Goal: Information Seeking & Learning: Stay updated

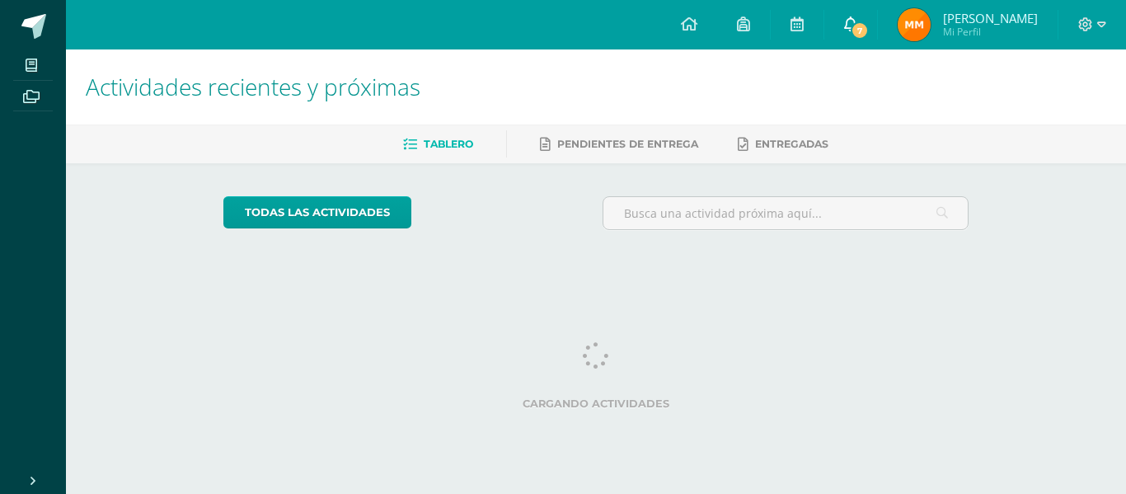
drag, startPoint x: 0, startPoint y: 0, endPoint x: 870, endPoint y: 20, distance: 870.4
click at [870, 20] on link "7" at bounding box center [850, 24] width 53 height 49
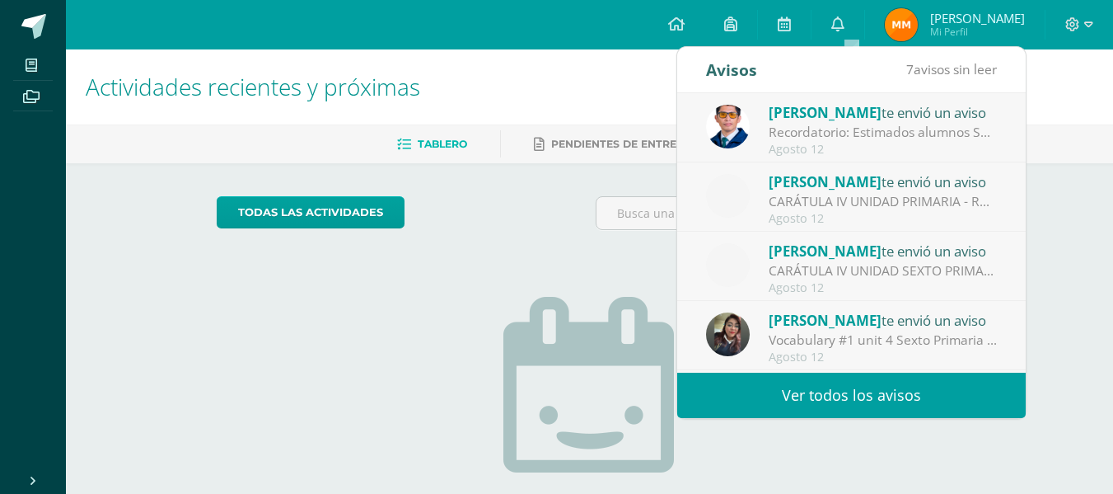
click at [952, 133] on div "Recordatorio: Estimados alumnos Se les recuerda que para [DATE] deben terminar …" at bounding box center [883, 132] width 229 height 19
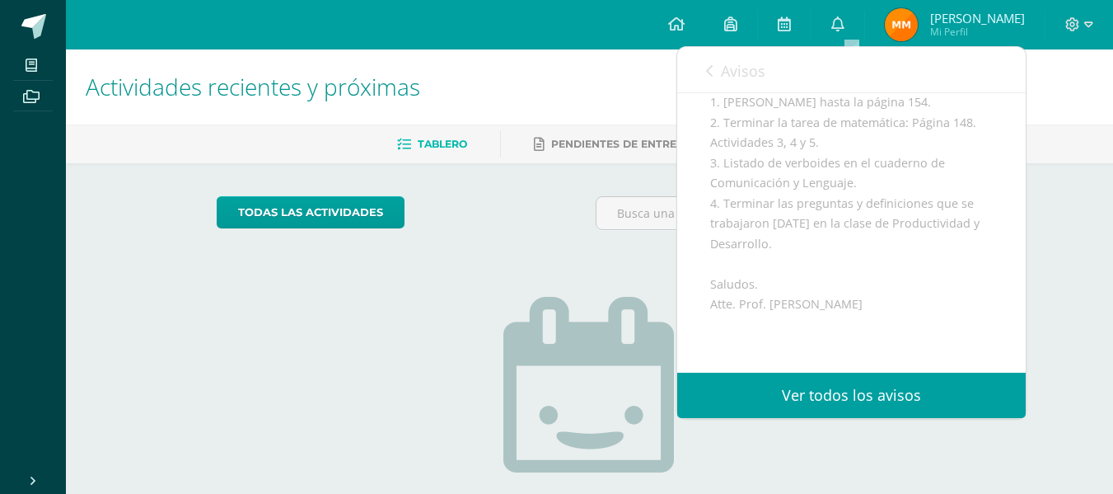
scroll to position [246, 0]
click at [730, 73] on span "Avisos" at bounding box center [743, 71] width 44 height 20
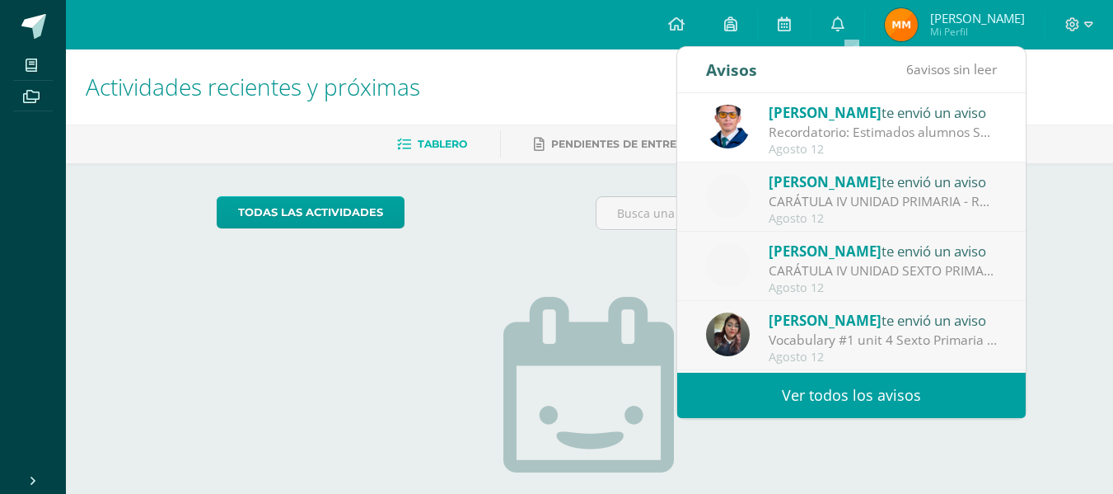
click at [864, 180] on span "[PERSON_NAME]" at bounding box center [825, 181] width 113 height 19
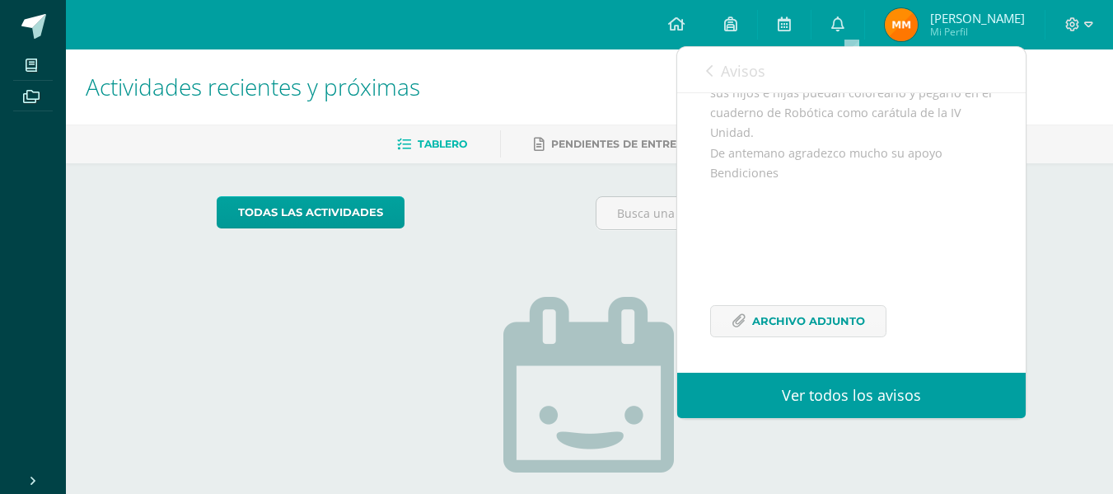
scroll to position [319, 0]
click at [808, 327] on span "Archivo Adjunto" at bounding box center [808, 320] width 113 height 30
click at [752, 69] on span "Avisos" at bounding box center [743, 71] width 44 height 20
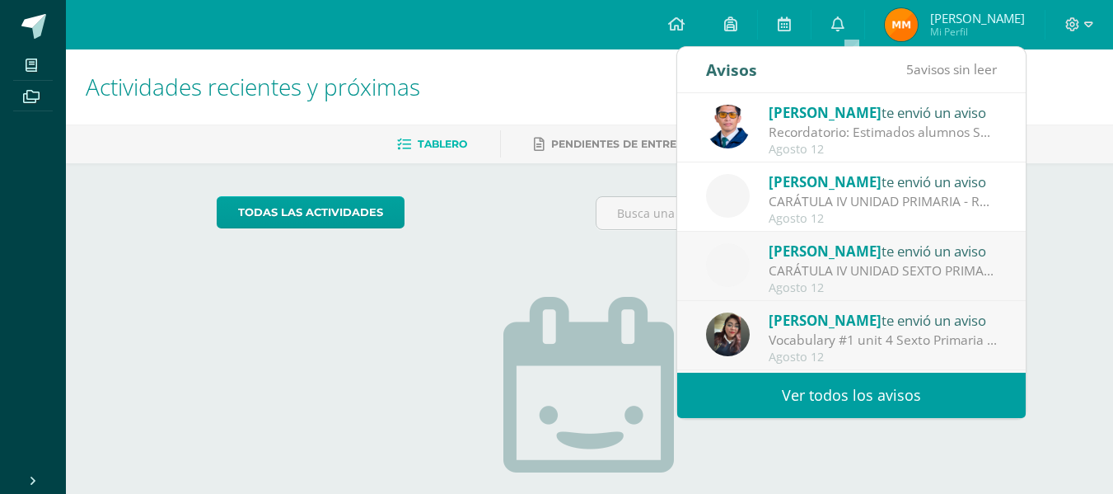
click at [918, 269] on div "CARÁTULA IV UNIDAD SEXTO PRIMARIA - INFORMÁTICA: Buenas tardes es un gusto salu…" at bounding box center [883, 270] width 229 height 19
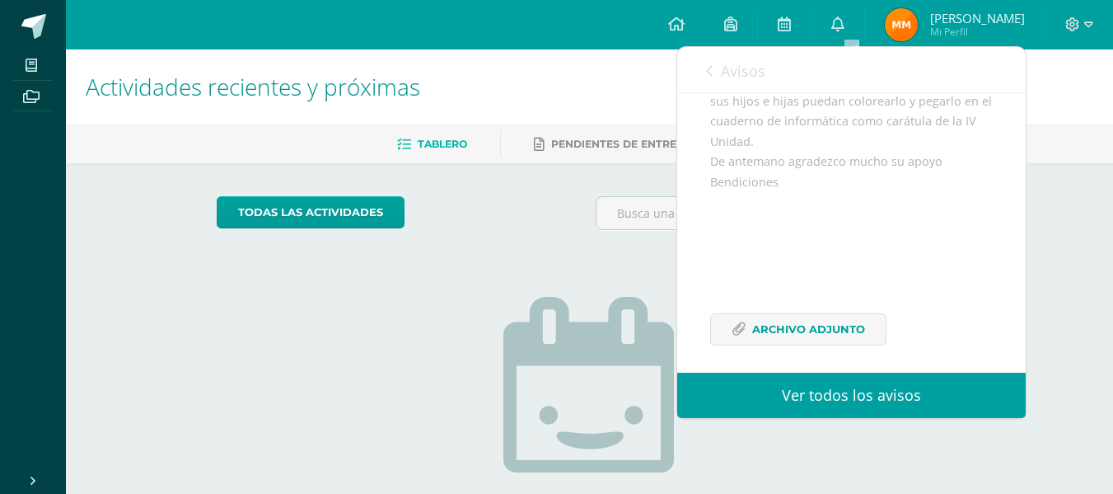
scroll to position [319, 0]
click at [832, 319] on span "Archivo Adjunto" at bounding box center [808, 320] width 113 height 30
click at [761, 77] on span "Avisos" at bounding box center [743, 71] width 44 height 20
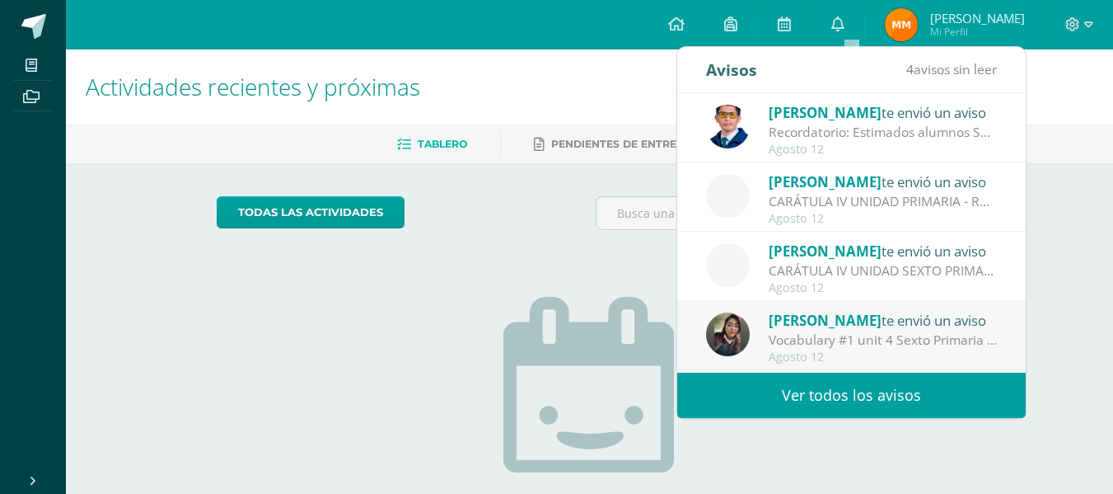
click at [889, 339] on div "Vocabulary #1 unit 4 Sexto Primaria A - B - C: Estimados Padres de Familia y Al…" at bounding box center [883, 339] width 229 height 19
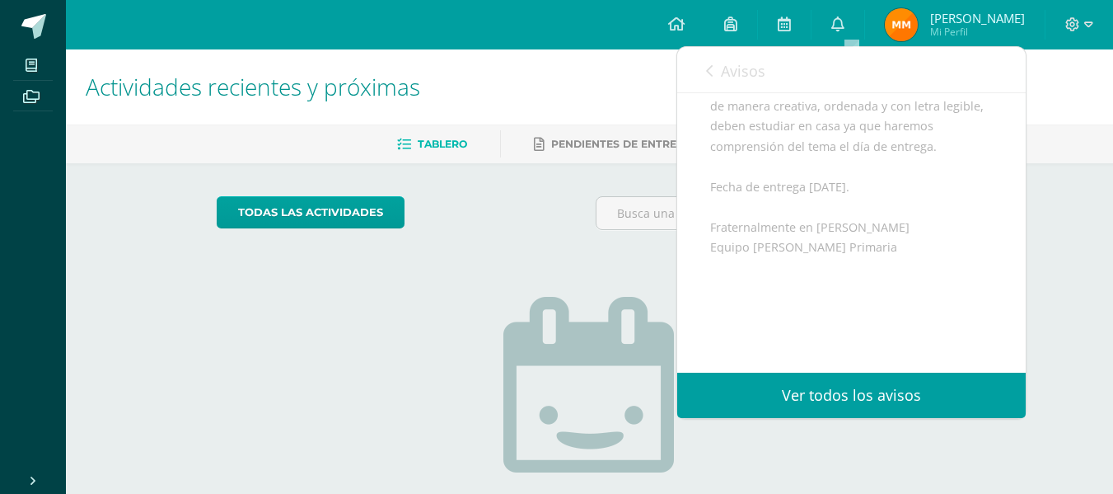
click at [733, 81] on link "Avisos" at bounding box center [735, 70] width 59 height 47
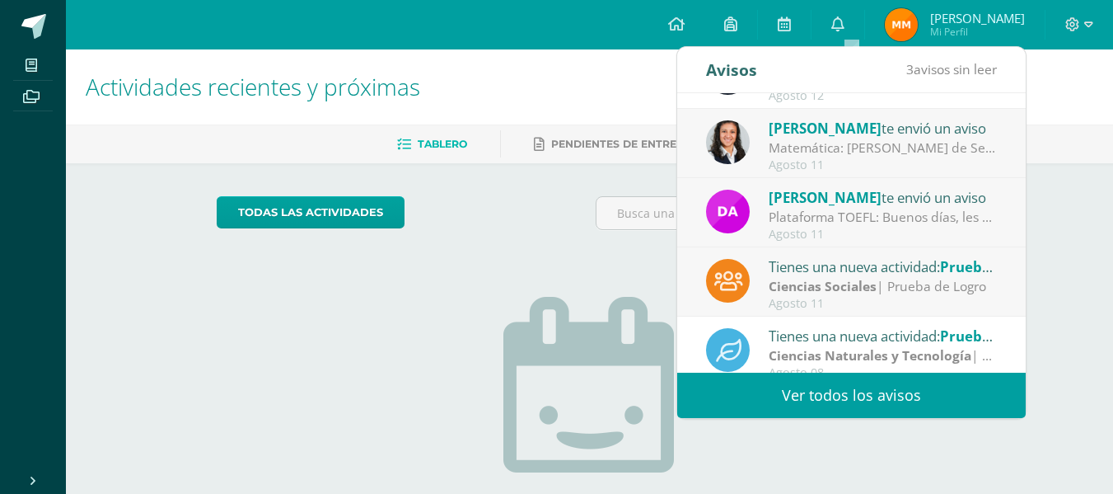
scroll to position [265, 0]
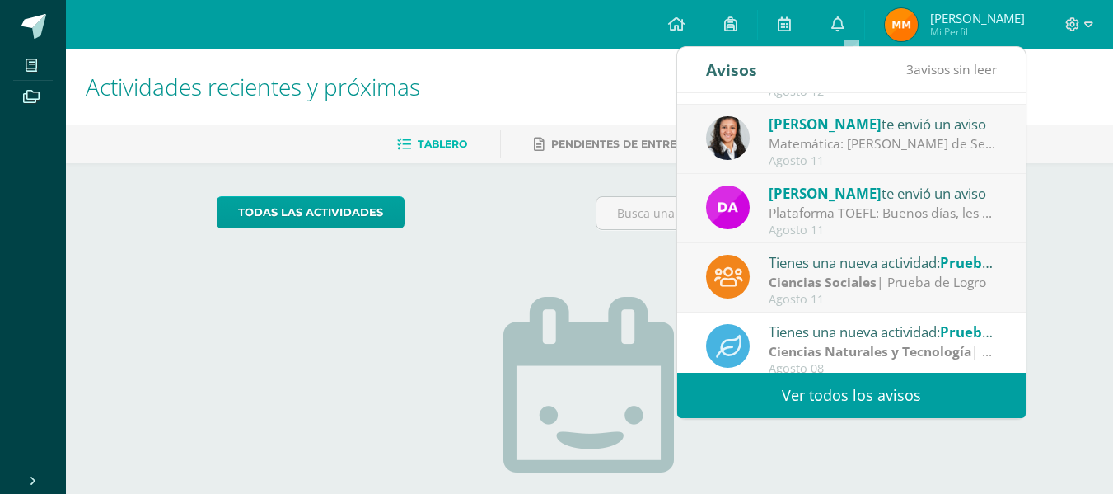
click at [917, 285] on div "Ciencias Sociales | Prueba de Logro" at bounding box center [883, 282] width 229 height 19
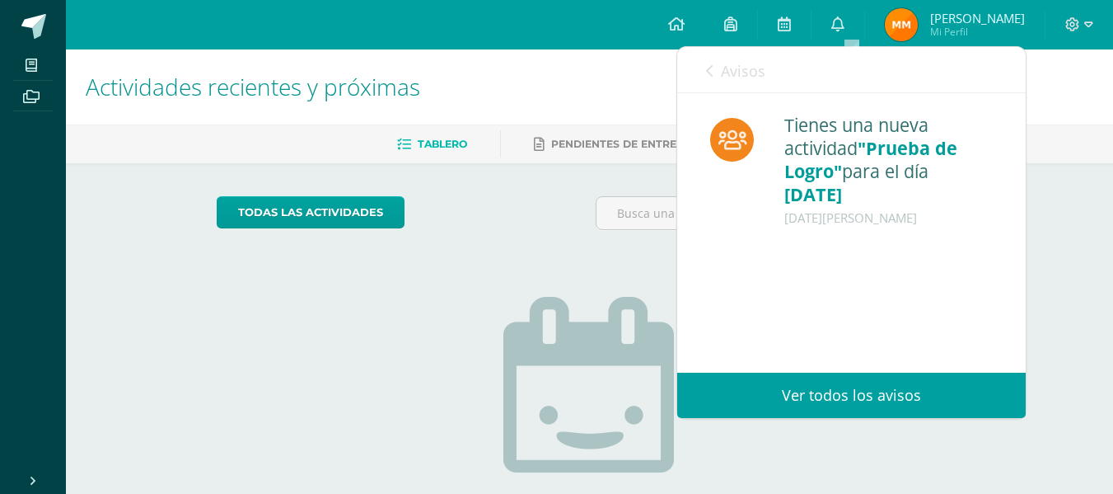
scroll to position [0, 0]
click at [741, 67] on span "Avisos" at bounding box center [743, 71] width 44 height 20
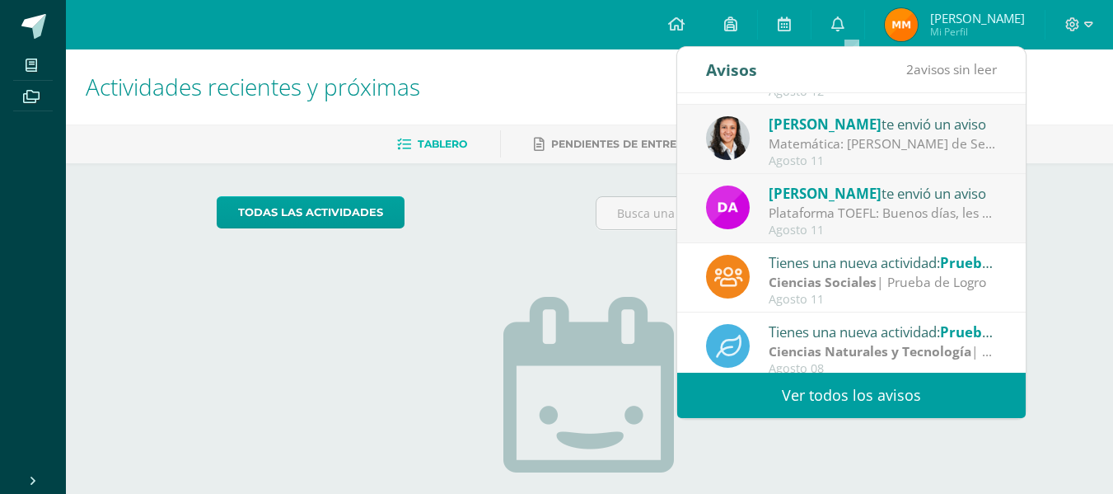
click at [864, 226] on div "Agosto 11" at bounding box center [883, 230] width 229 height 14
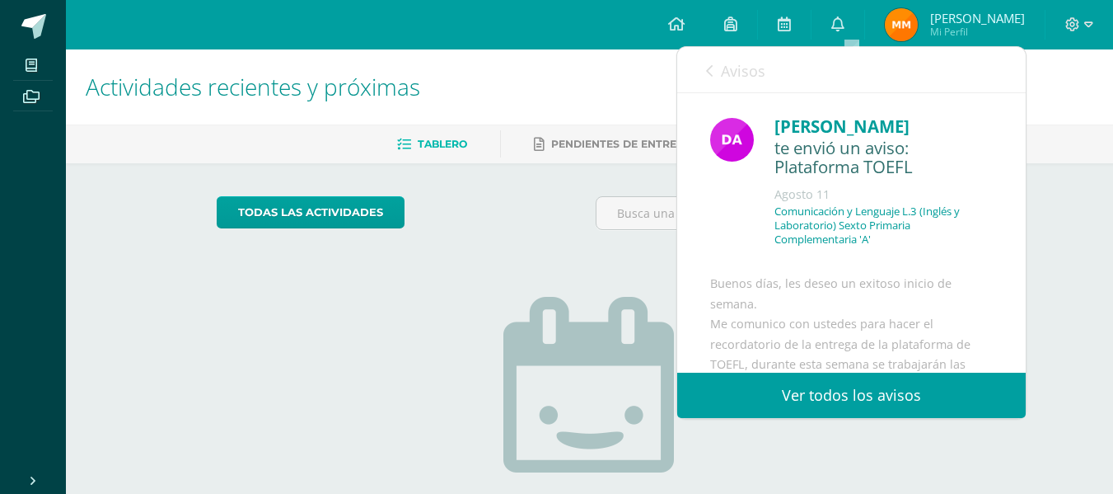
click at [759, 81] on link "Avisos" at bounding box center [735, 70] width 59 height 47
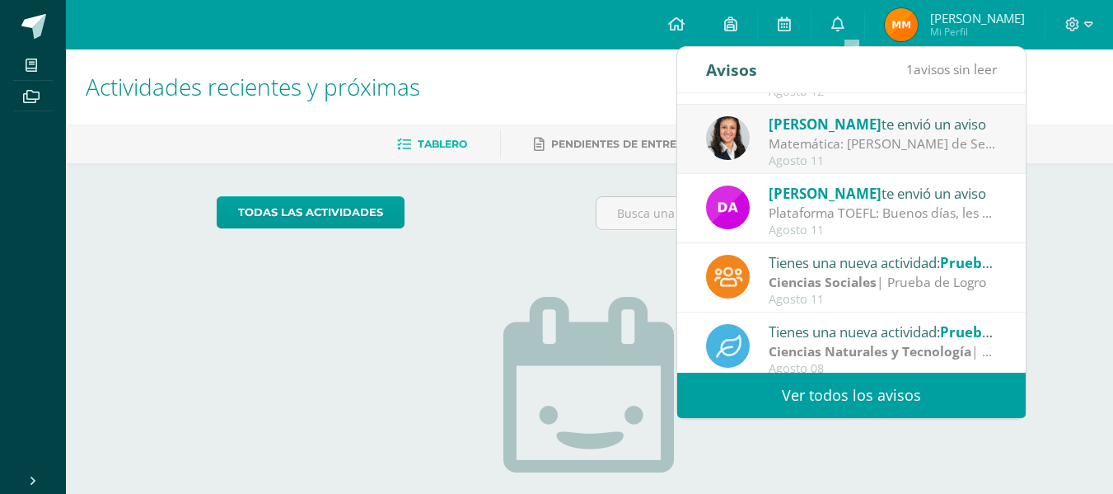
click at [820, 132] on span "[PERSON_NAME]" at bounding box center [825, 124] width 113 height 19
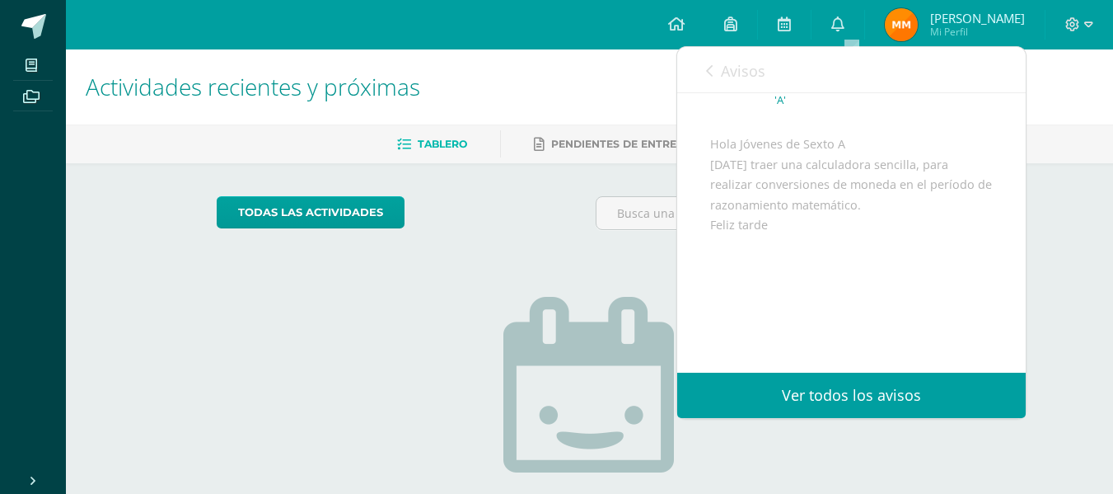
scroll to position [166, 0]
click at [745, 82] on link "Avisos" at bounding box center [735, 70] width 59 height 47
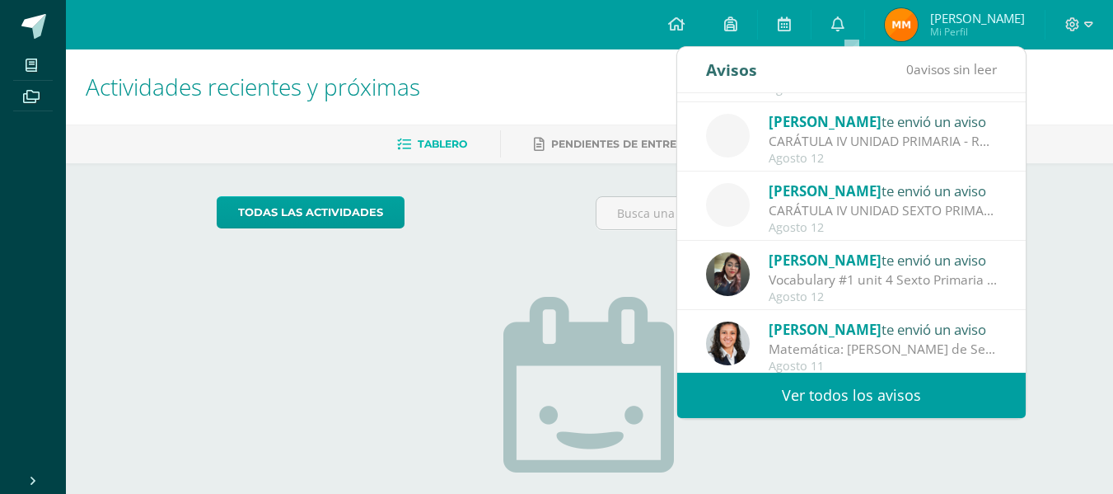
scroll to position [51, 0]
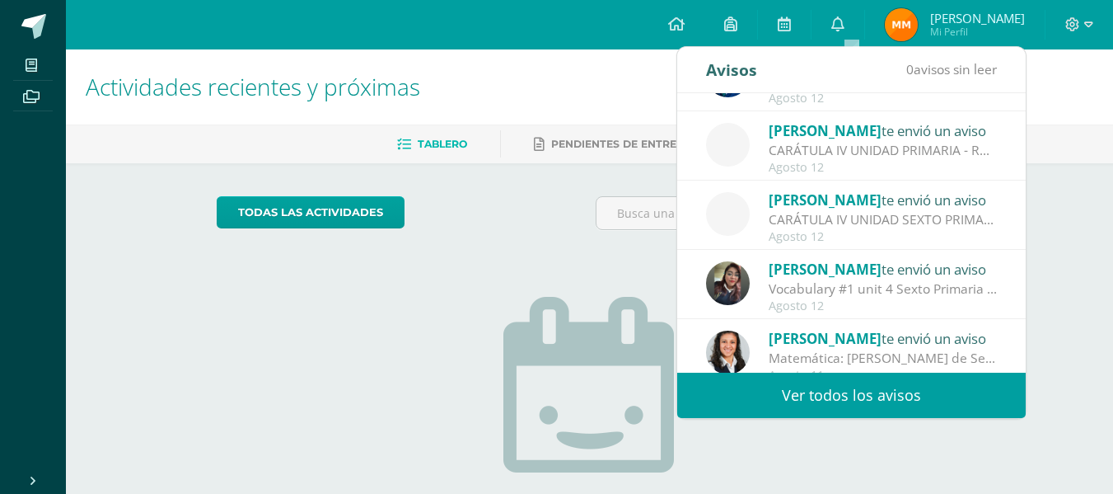
click at [925, 193] on div "[PERSON_NAME] te envió un aviso" at bounding box center [883, 199] width 229 height 21
